Goal: Task Accomplishment & Management: Manage account settings

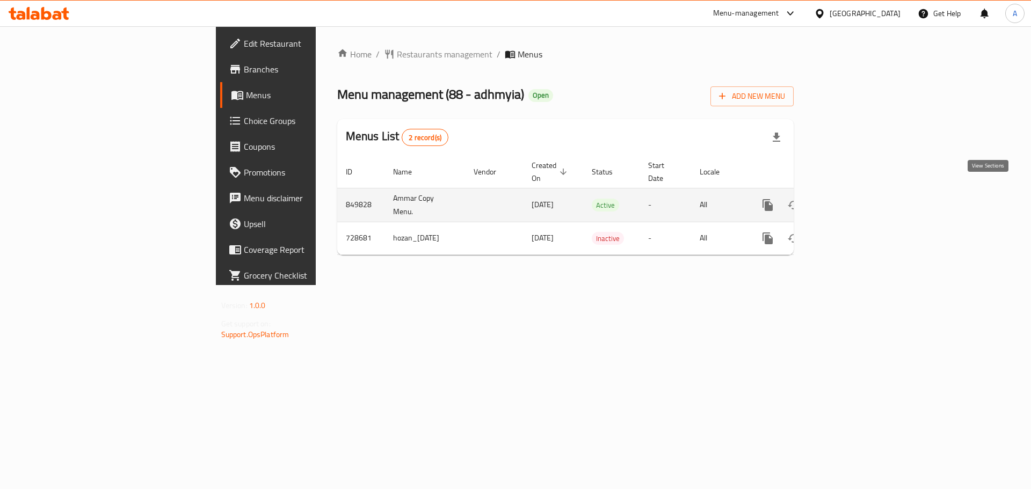
click at [852, 199] on icon "enhanced table" at bounding box center [845, 205] width 13 height 13
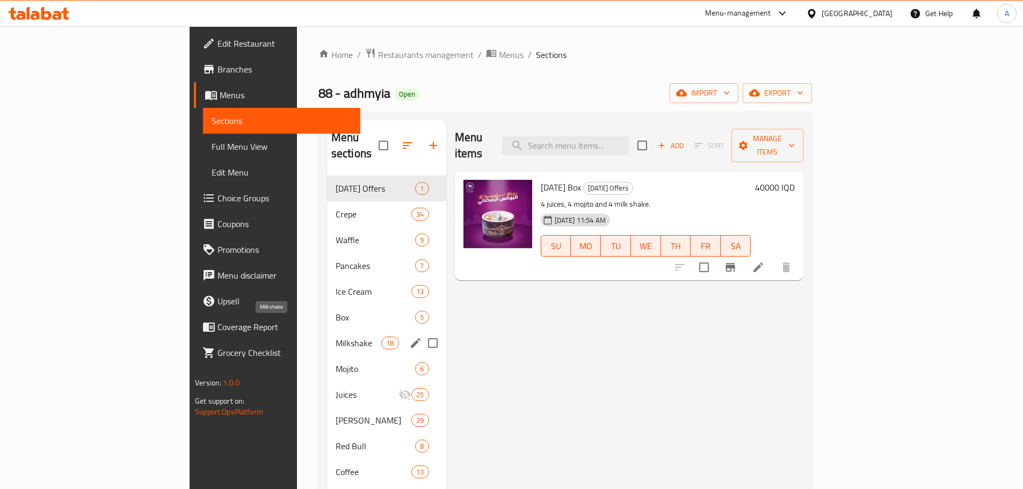
click at [336, 337] on span "Milkshake" at bounding box center [359, 343] width 46 height 13
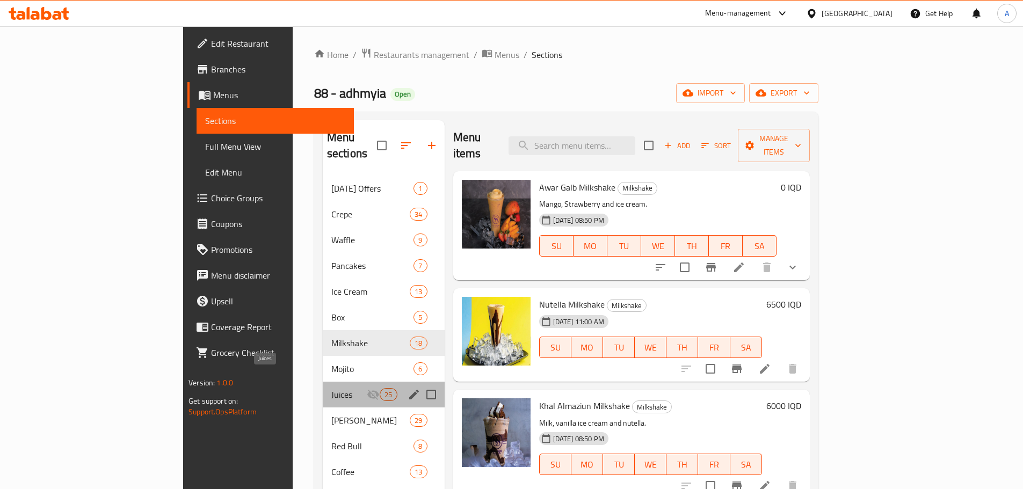
click at [331, 388] on span "Juices" at bounding box center [348, 394] width 35 height 13
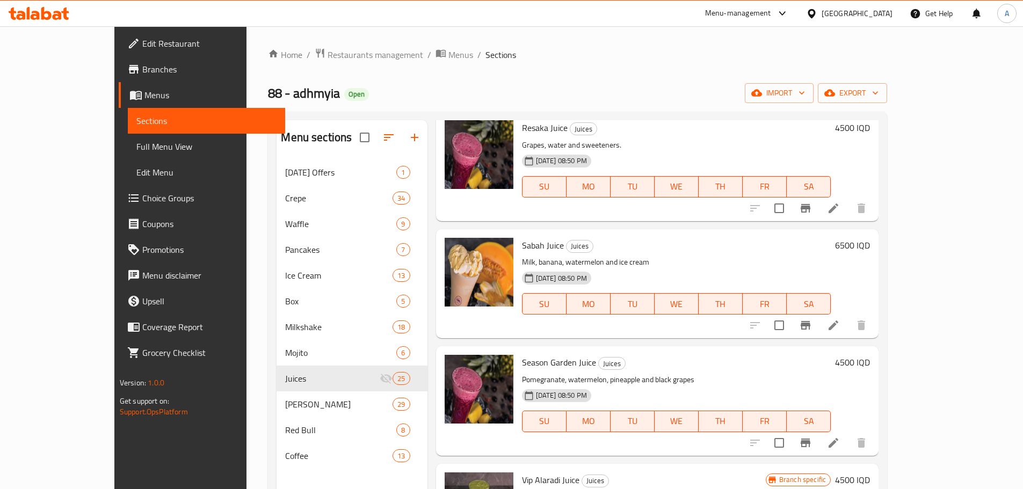
scroll to position [2471, 0]
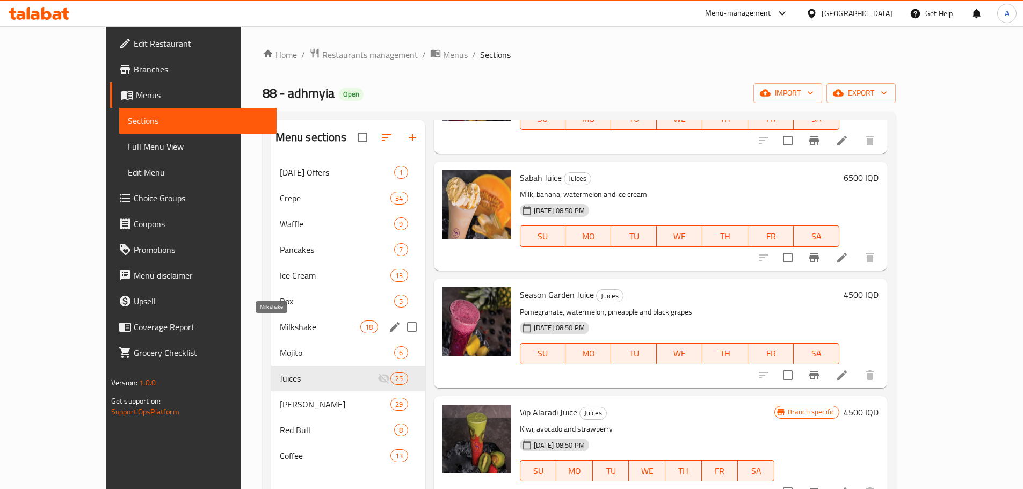
click at [280, 326] on span "Milkshake" at bounding box center [320, 327] width 81 height 13
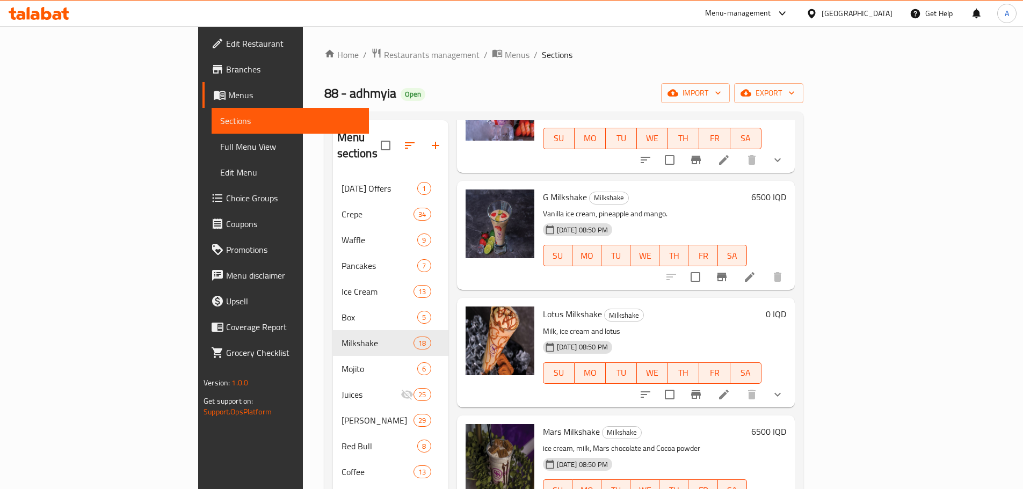
scroll to position [1150, 0]
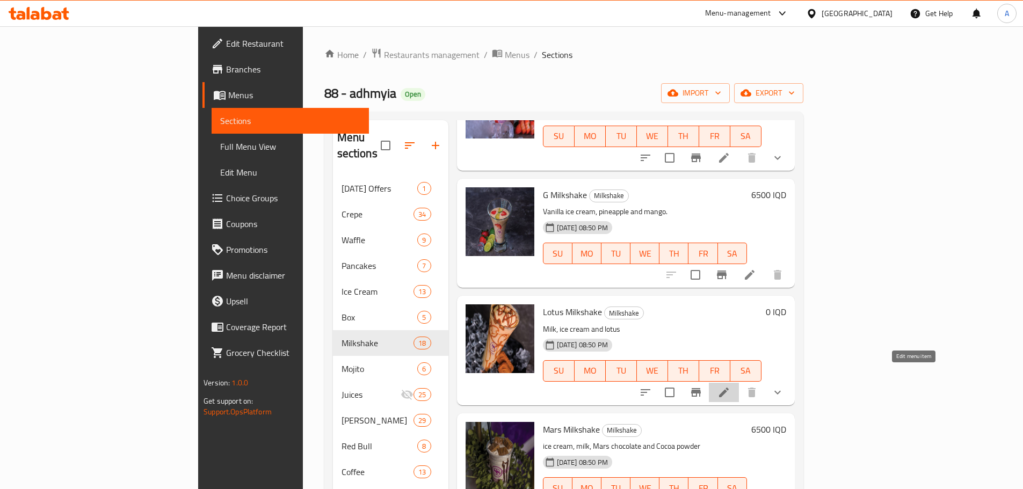
click at [729, 388] on icon at bounding box center [724, 393] width 10 height 10
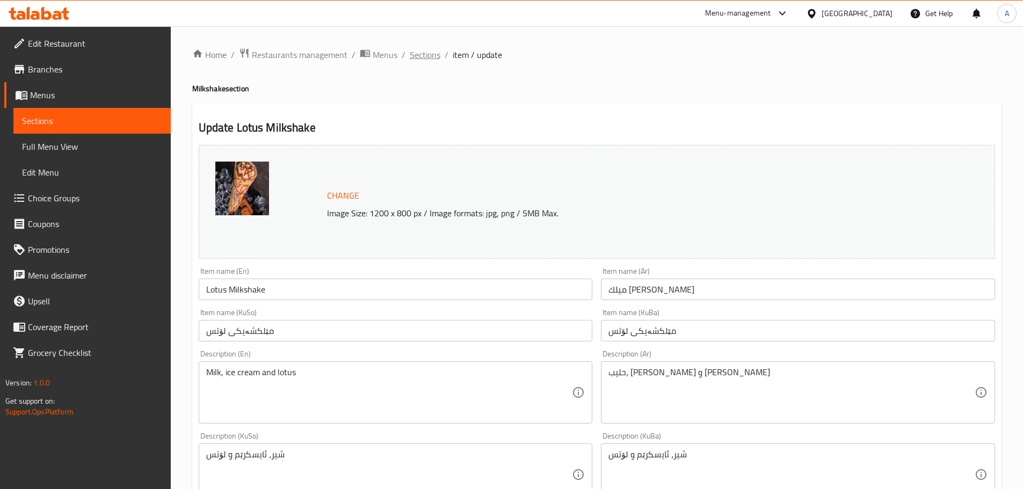
click at [415, 56] on span "Sections" at bounding box center [425, 54] width 31 height 13
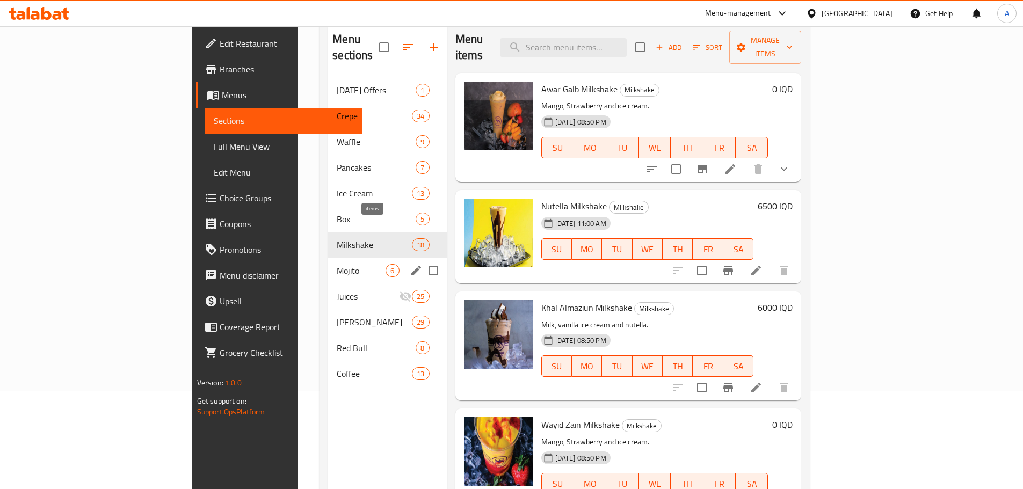
scroll to position [107, 0]
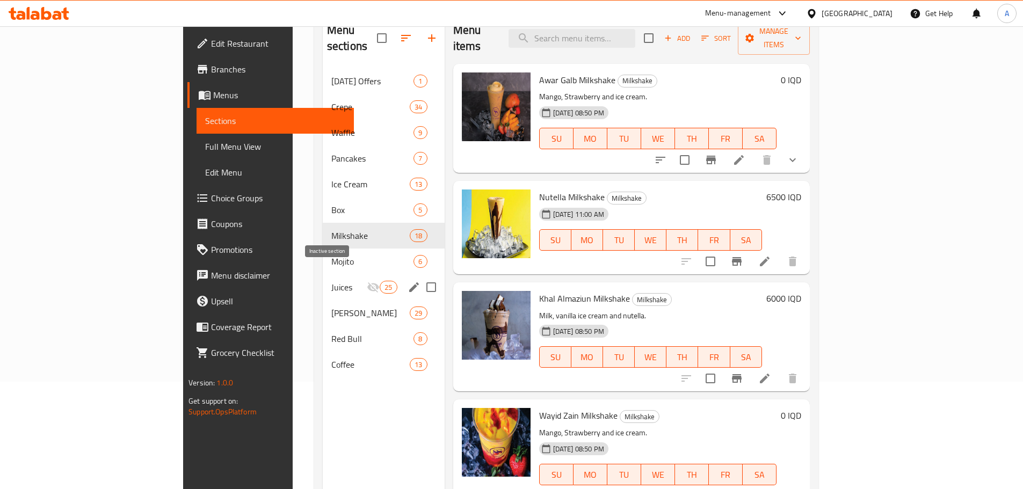
click at [367, 282] on icon "Menu sections" at bounding box center [373, 287] width 12 height 10
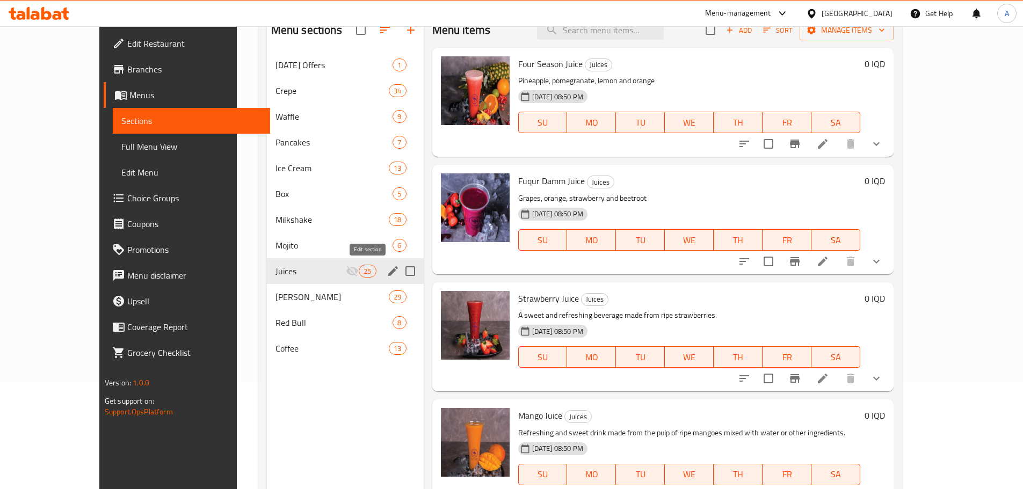
click at [388, 274] on icon "edit" at bounding box center [393, 271] width 10 height 10
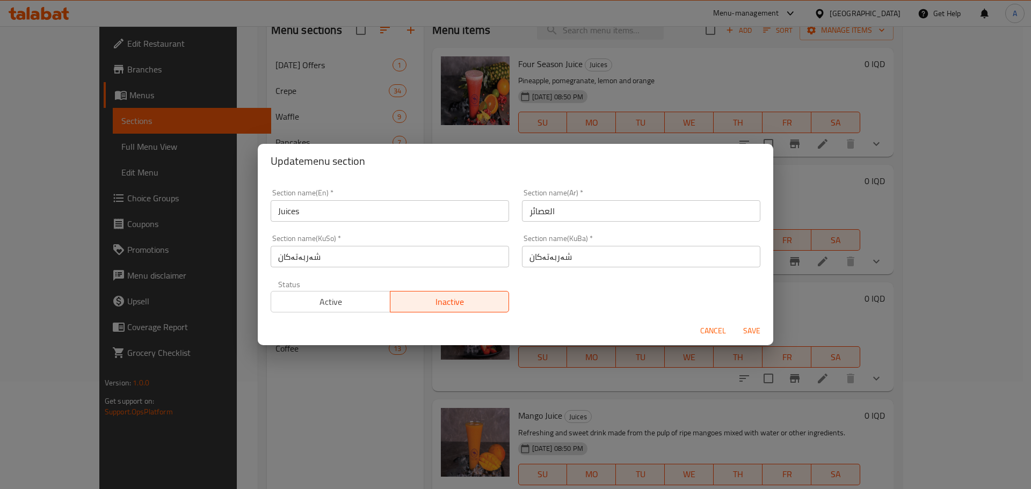
click at [349, 437] on div "Update menu section Section name(En)   * Juices Section name(En) * Section name…" at bounding box center [515, 244] width 1031 height 489
click at [709, 335] on span "Cancel" at bounding box center [713, 330] width 26 height 13
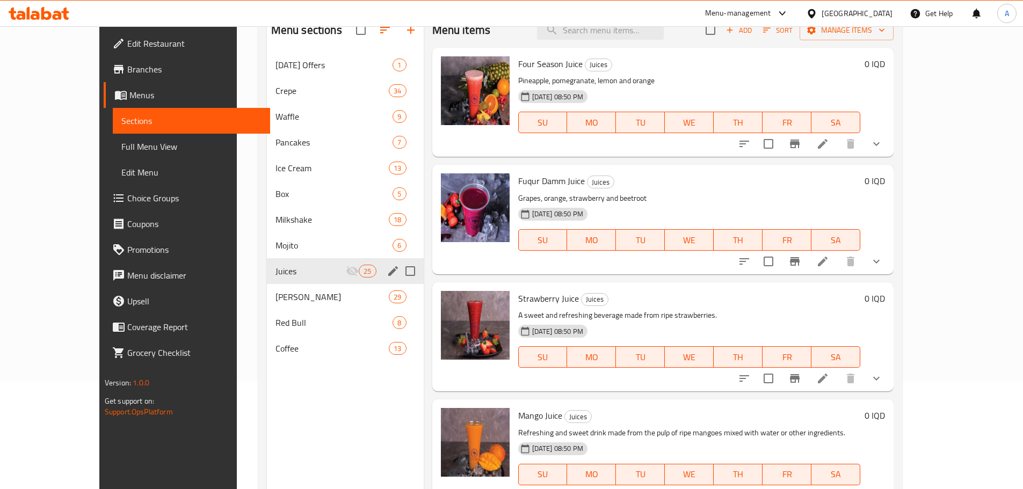
click at [388, 272] on icon "edit" at bounding box center [393, 271] width 10 height 10
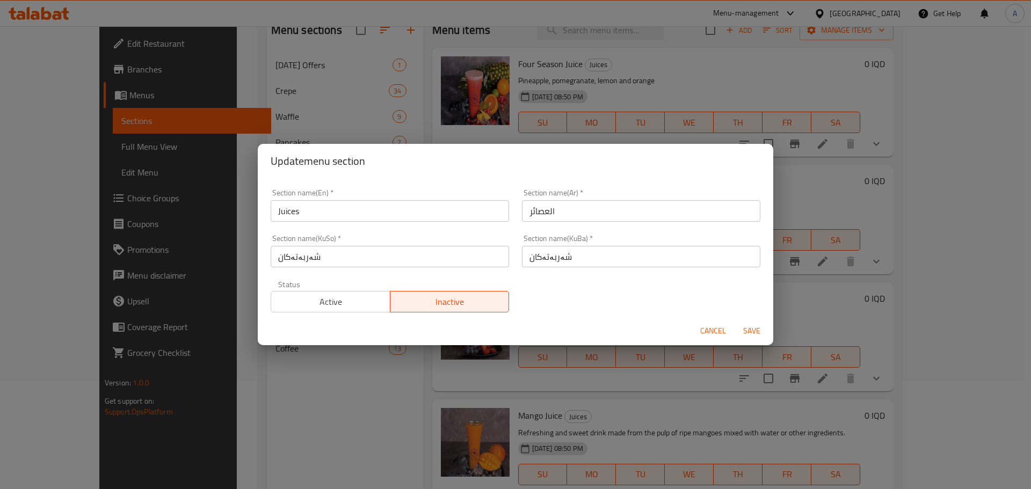
click at [332, 310] on button "Active" at bounding box center [331, 301] width 120 height 21
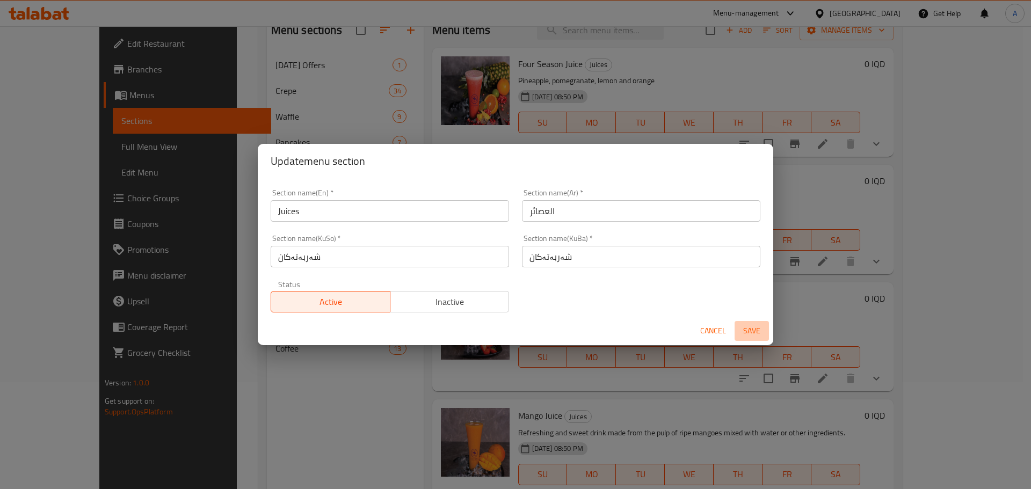
click at [748, 329] on span "Save" at bounding box center [752, 330] width 26 height 13
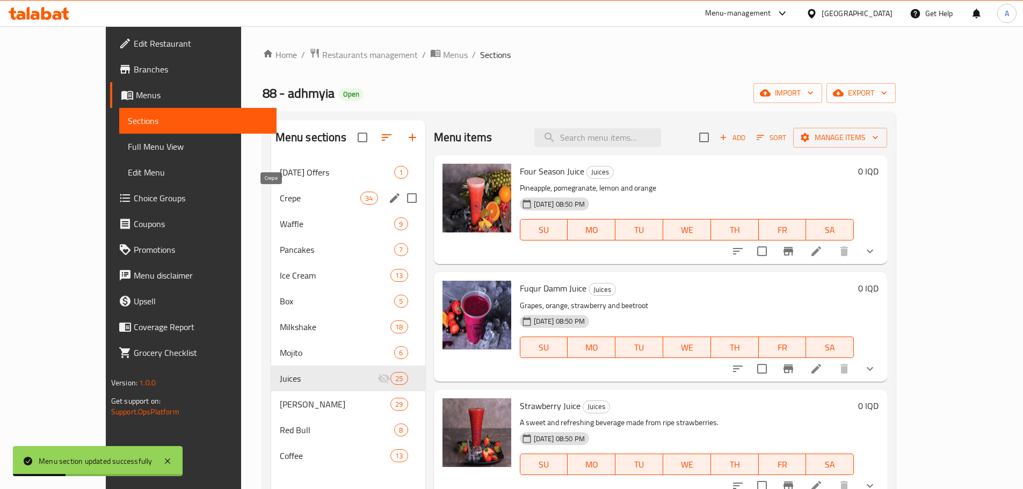
click at [280, 203] on span "Crepe" at bounding box center [320, 198] width 81 height 13
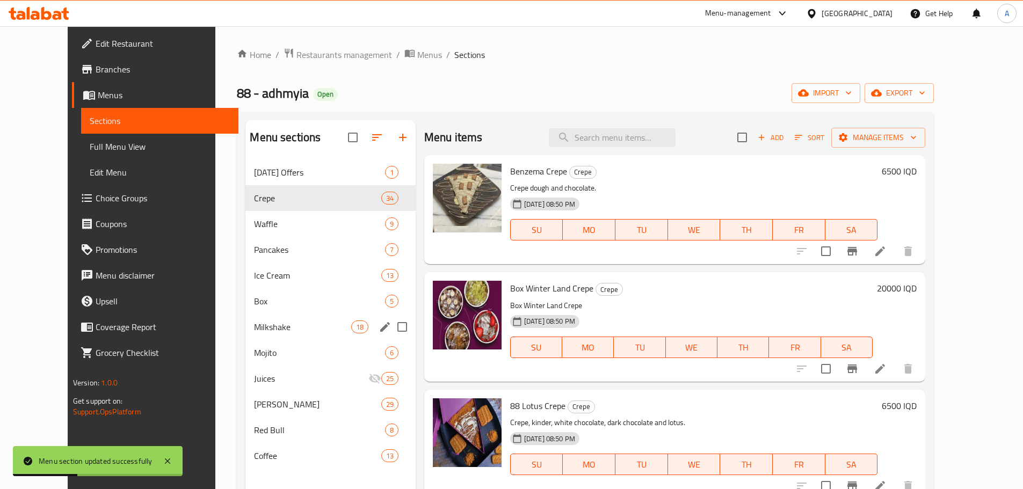
click at [278, 319] on div "Milkshake 18" at bounding box center [330, 327] width 170 height 26
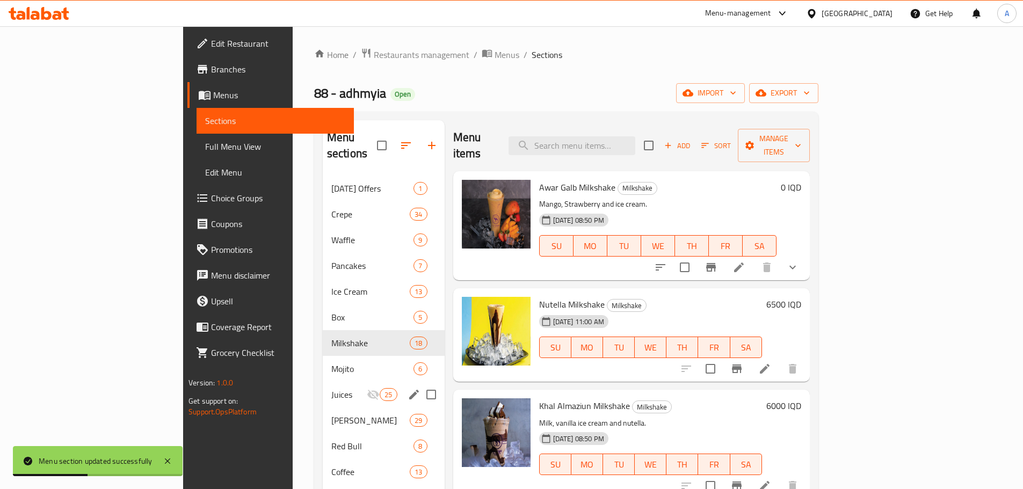
click at [331, 388] on span "Juices" at bounding box center [348, 394] width 35 height 13
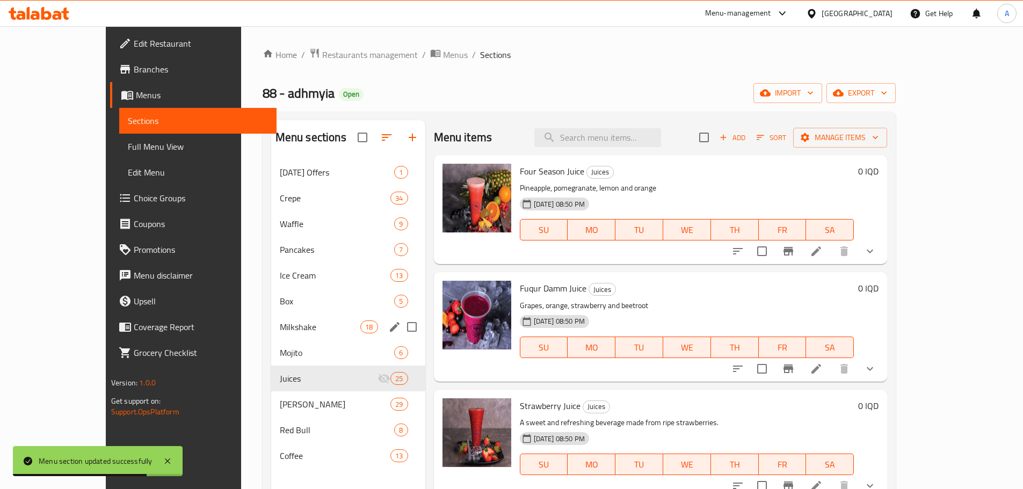
click at [300, 335] on div "Milkshake 18" at bounding box center [348, 327] width 154 height 26
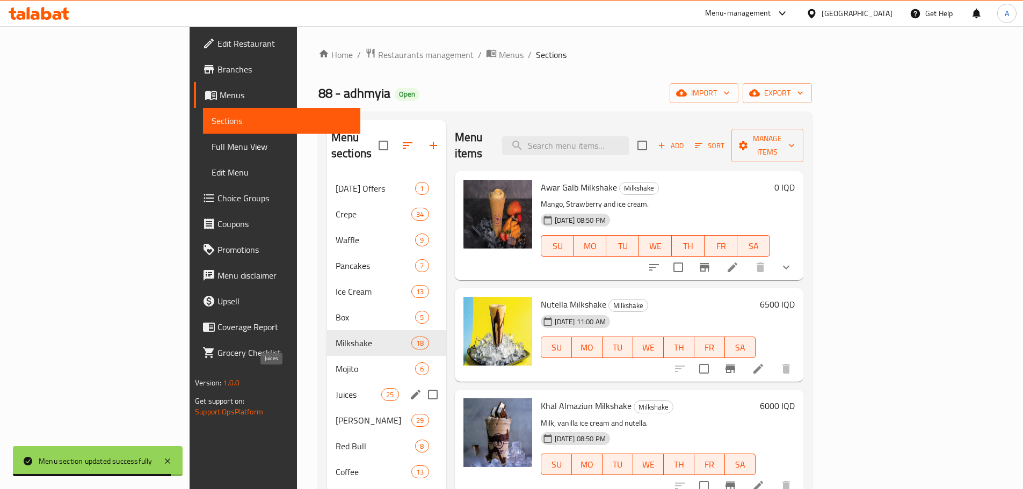
click at [336, 388] on span "Juices" at bounding box center [359, 394] width 46 height 13
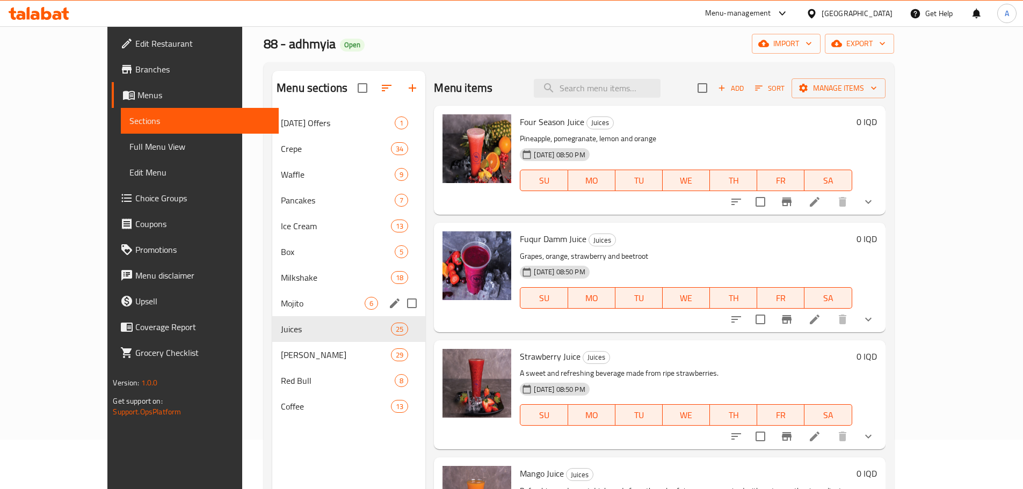
scroll to position [150, 0]
